Goal: Transaction & Acquisition: Book appointment/travel/reservation

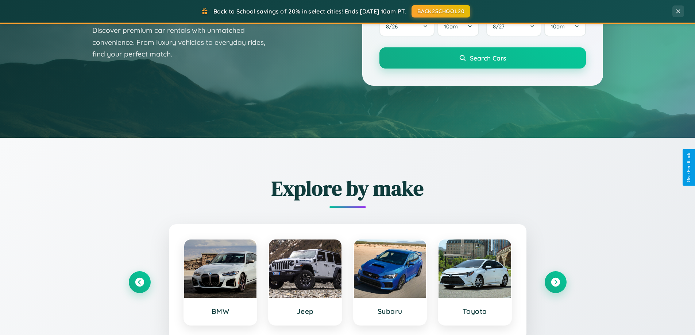
scroll to position [1404, 0]
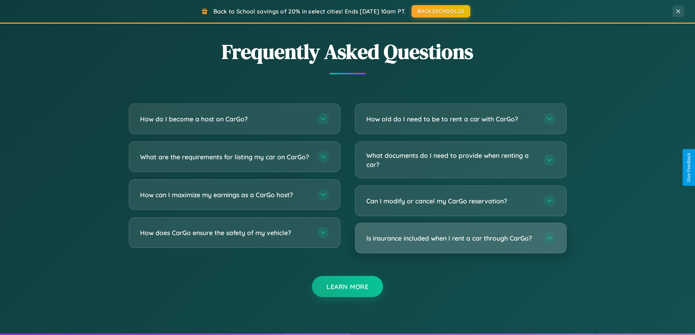
click at [460, 238] on h3 "Is insurance included when I rent a car through CarGo?" at bounding box center [451, 238] width 170 height 9
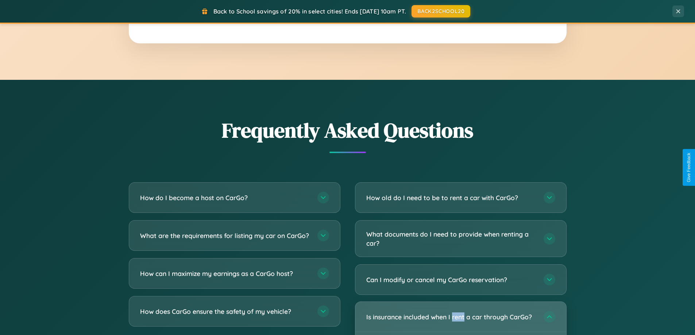
scroll to position [0, 0]
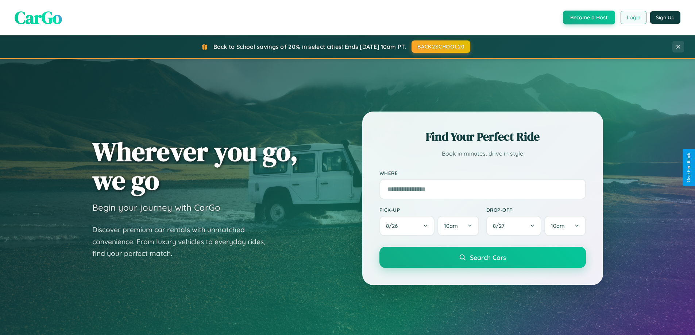
click at [633, 18] on button "Login" at bounding box center [633, 17] width 26 height 13
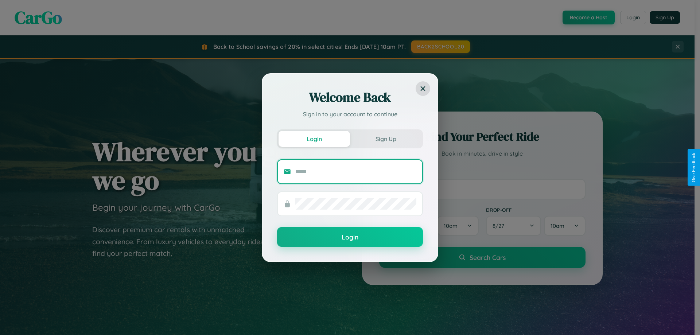
click at [356, 171] on input "text" at bounding box center [355, 172] width 121 height 12
type input "**********"
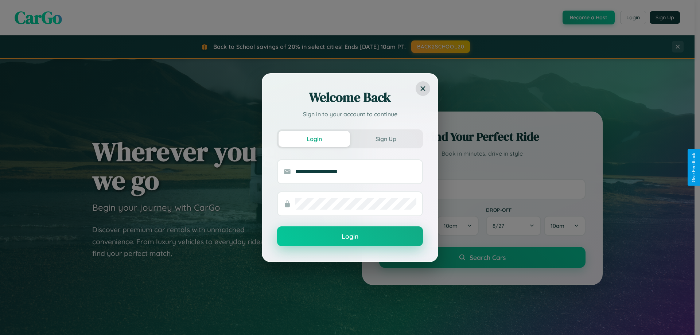
click at [350, 237] on button "Login" at bounding box center [350, 237] width 146 height 20
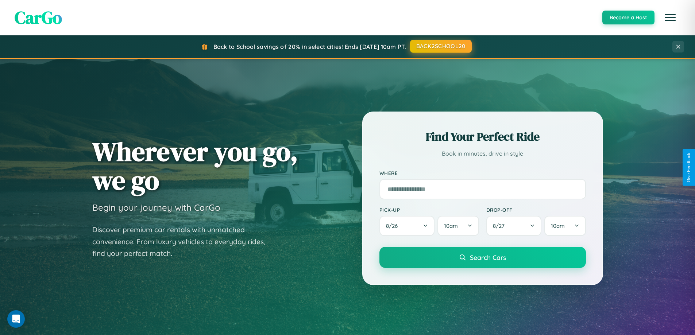
click at [440, 46] on button "BACK2SCHOOL20" at bounding box center [441, 46] width 62 height 13
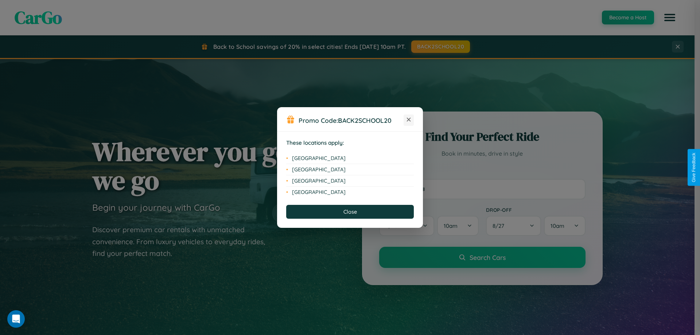
click at [409, 120] on icon at bounding box center [409, 120] width 4 height 4
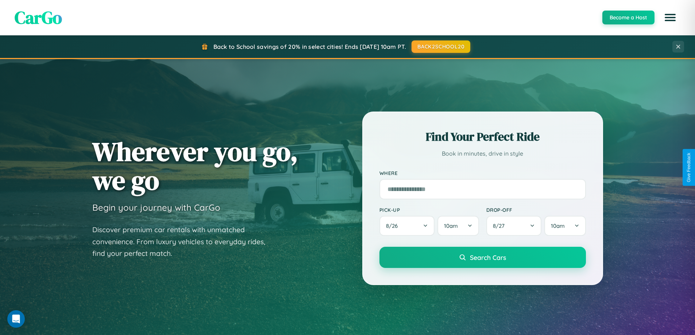
scroll to position [22, 0]
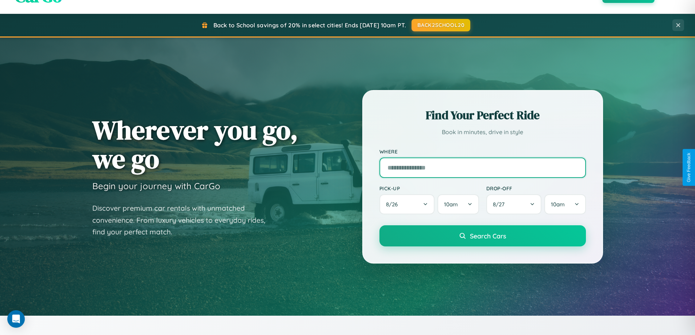
click at [482, 167] on input "text" at bounding box center [482, 168] width 206 height 20
type input "*******"
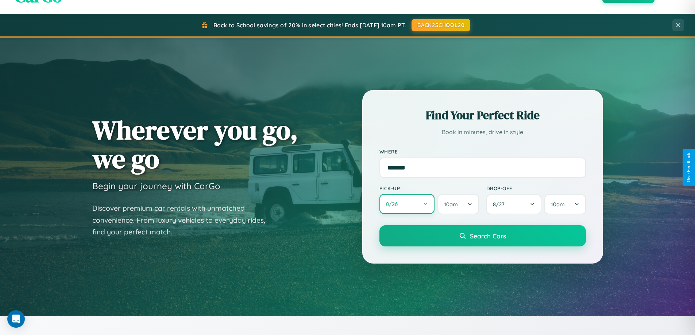
click at [407, 205] on button "8 / 26" at bounding box center [406, 204] width 55 height 20
select select "*"
select select "****"
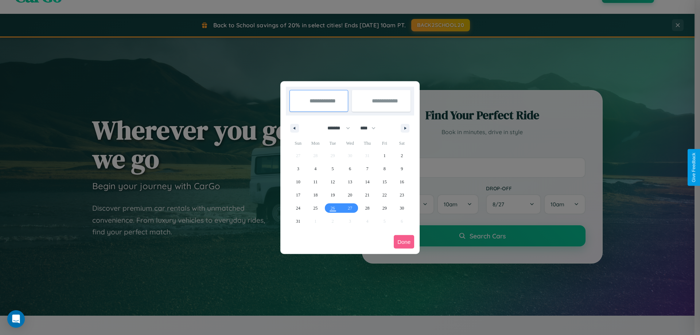
drag, startPoint x: 336, startPoint y: 128, endPoint x: 350, endPoint y: 146, distance: 23.4
click at [336, 128] on select "******* ******** ***** ***** *** **** **** ****** ********* ******* ******** **…" at bounding box center [337, 128] width 31 height 12
select select "**"
click at [315, 208] on span "24" at bounding box center [315, 208] width 4 height 13
type input "**********"
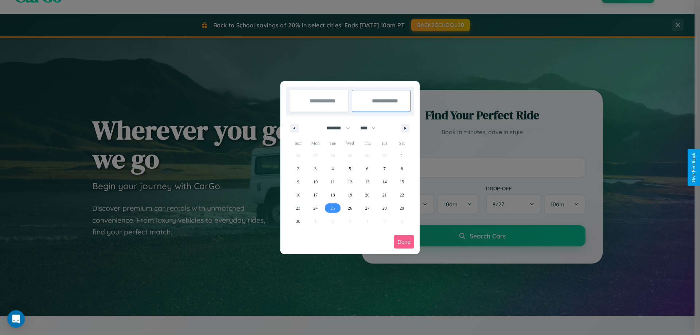
click at [333, 208] on span "25" at bounding box center [333, 208] width 4 height 13
type input "**********"
click at [404, 242] on button "Done" at bounding box center [404, 241] width 20 height 13
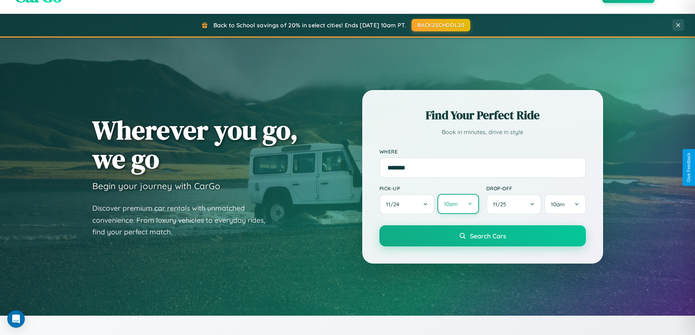
click at [458, 204] on button "10am" at bounding box center [457, 204] width 41 height 20
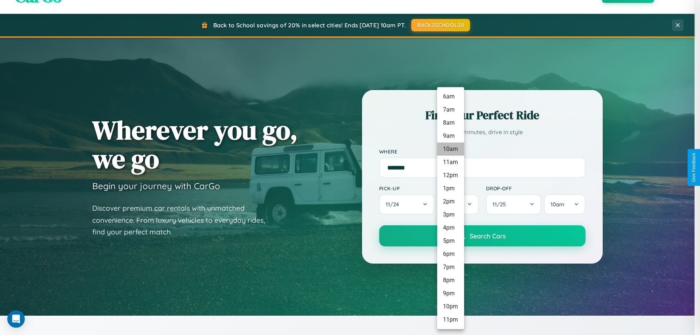
click at [450, 149] on li "10am" at bounding box center [450, 149] width 27 height 13
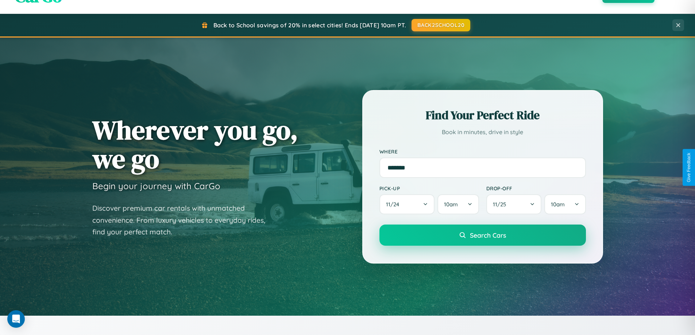
click at [482, 236] on span "Search Cars" at bounding box center [488, 235] width 36 height 8
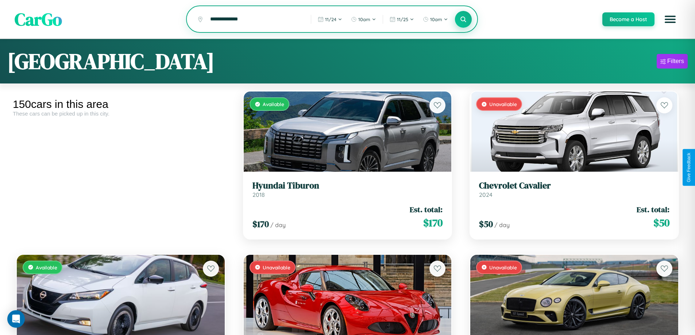
click at [463, 20] on icon at bounding box center [463, 19] width 7 height 7
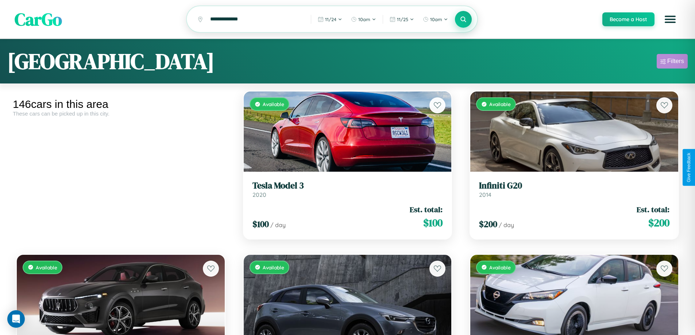
click at [672, 62] on div "Filters" at bounding box center [675, 61] width 17 height 7
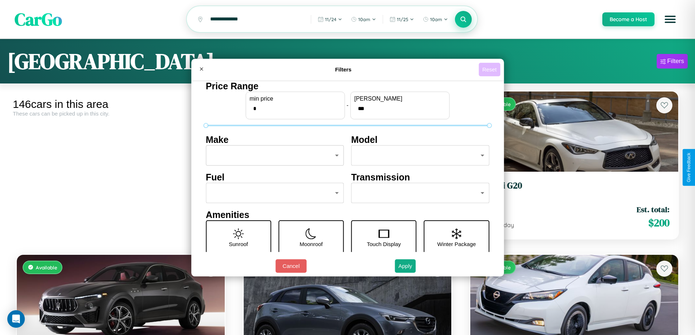
click at [490, 69] on button "Reset" at bounding box center [490, 69] width 22 height 13
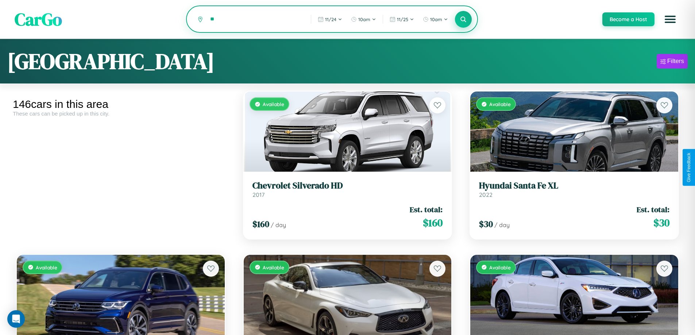
type input "*"
type input "****"
click at [463, 20] on icon at bounding box center [463, 19] width 7 height 7
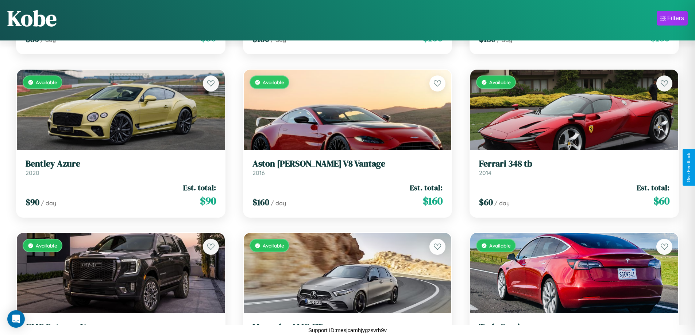
scroll to position [6962, 0]
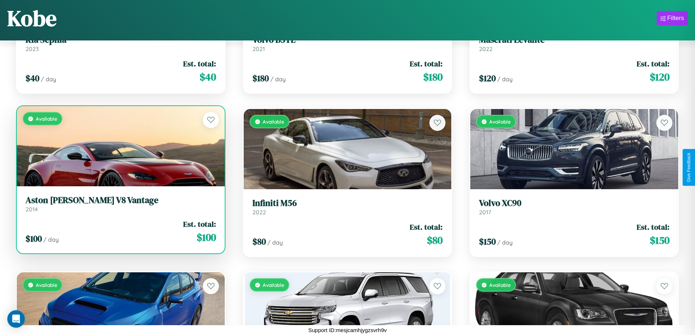
click at [120, 149] on div "Available" at bounding box center [121, 146] width 208 height 80
click at [120, 146] on div "Available" at bounding box center [121, 146] width 208 height 80
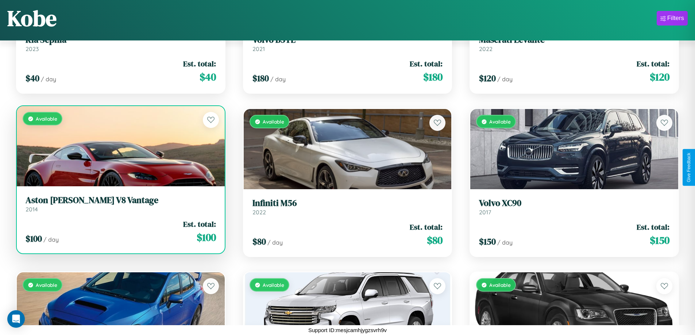
click at [120, 146] on div "Available" at bounding box center [121, 146] width 208 height 80
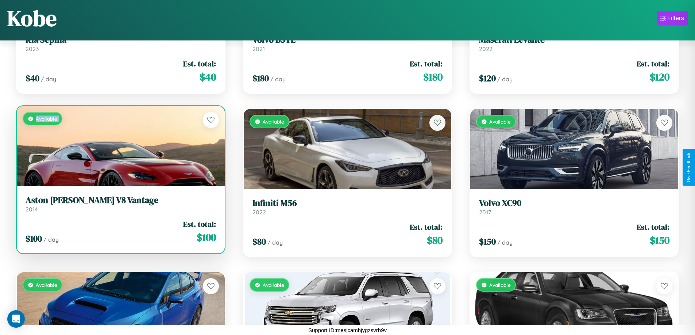
click at [120, 146] on div "Available" at bounding box center [121, 146] width 208 height 80
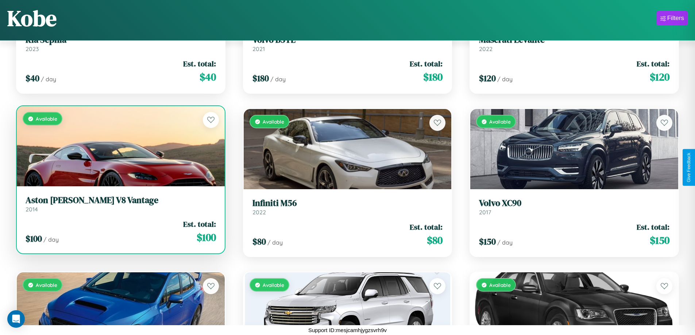
click at [120, 146] on div "Available" at bounding box center [121, 146] width 208 height 80
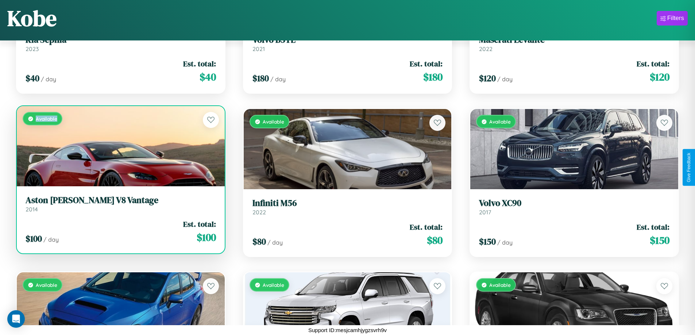
click at [120, 146] on div "Available" at bounding box center [121, 146] width 208 height 80
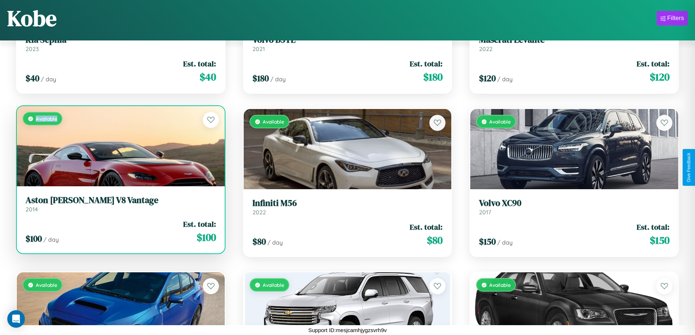
click at [120, 204] on h3 "Aston [PERSON_NAME] V8 Vantage" at bounding box center [121, 200] width 190 height 11
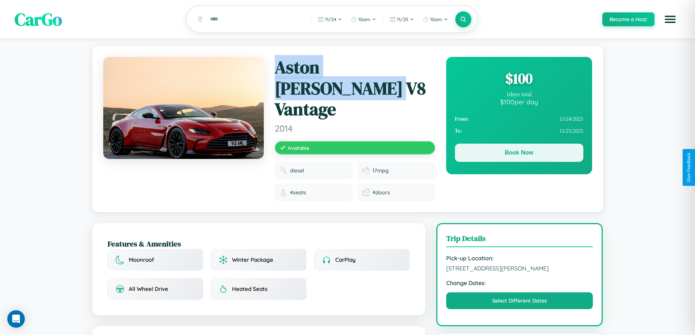
click at [519, 155] on button "Book Now" at bounding box center [519, 153] width 128 height 18
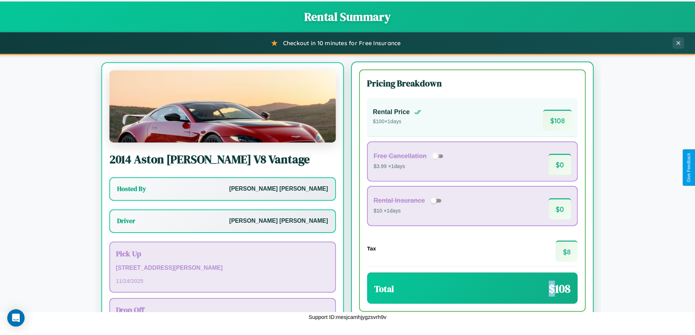
scroll to position [34, 0]
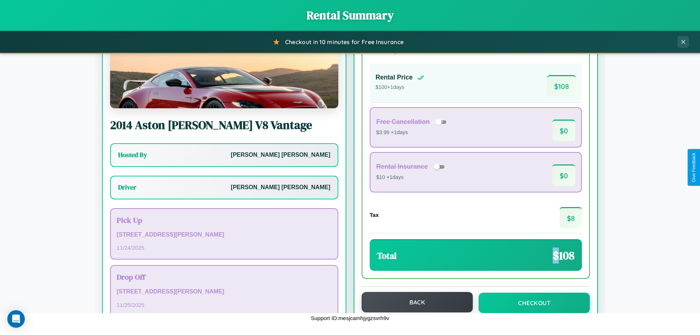
click at [414, 303] on button "Back" at bounding box center [417, 302] width 111 height 20
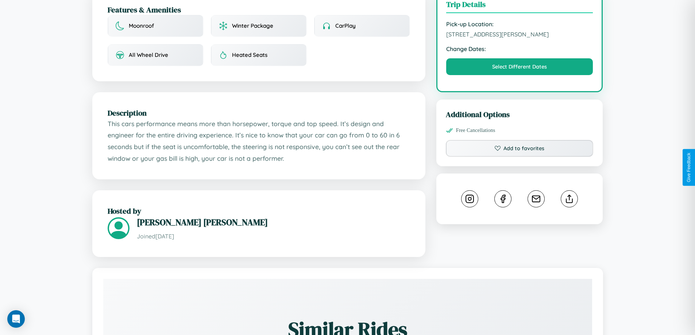
scroll to position [245, 0]
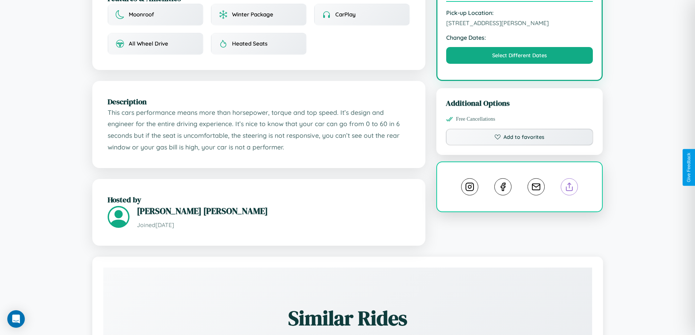
click at [569, 183] on line at bounding box center [569, 185] width 0 height 5
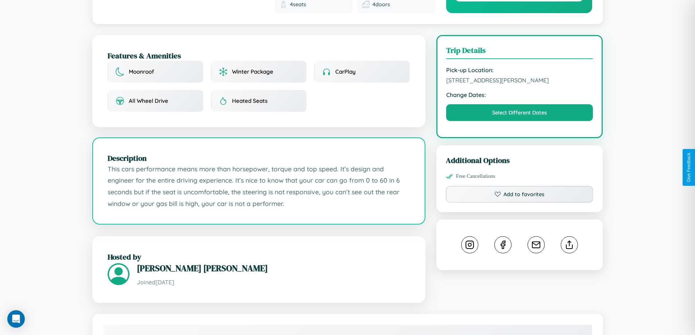
scroll to position [188, 0]
